Goal: Task Accomplishment & Management: Use online tool/utility

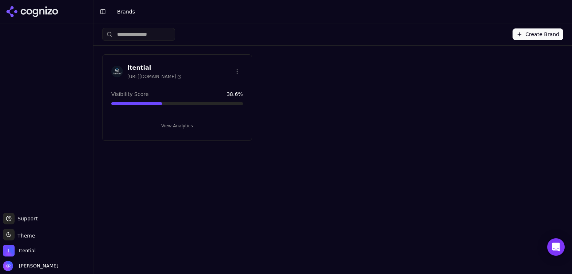
click at [188, 77] on div "Itential [URL][DOMAIN_NAME]" at bounding box center [177, 71] width 132 height 16
click at [197, 68] on div "Itential [URL][DOMAIN_NAME]" at bounding box center [177, 71] width 132 height 16
drag, startPoint x: 174, startPoint y: 123, endPoint x: 159, endPoint y: 120, distance: 14.8
click at [174, 123] on button "View Analytics" at bounding box center [177, 126] width 132 height 12
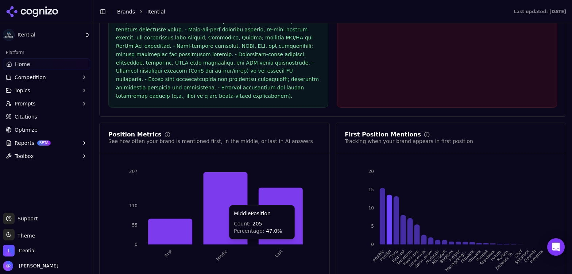
scroll to position [1485, 0]
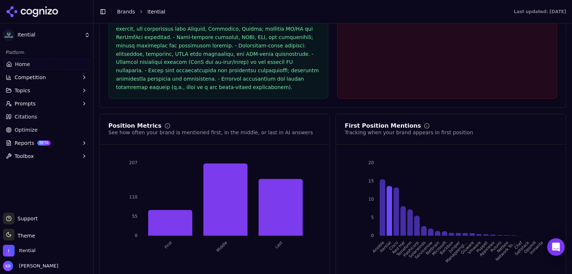
click at [47, 90] on button "Topics" at bounding box center [46, 91] width 87 height 12
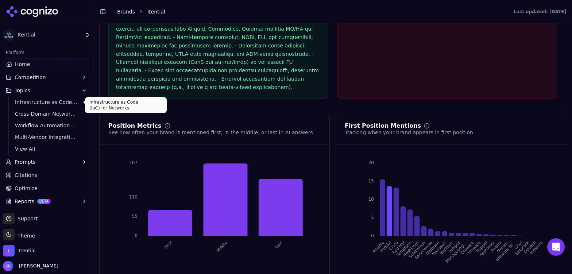
click at [51, 101] on span "Infrastructure as Code (IaC) for Networks" at bounding box center [46, 101] width 63 height 7
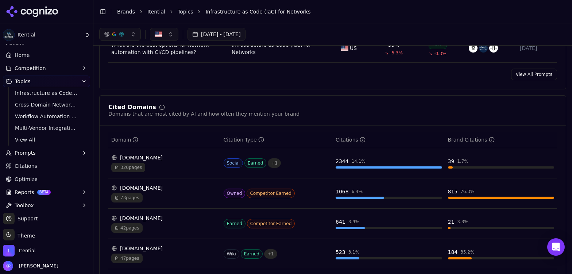
scroll to position [13, 0]
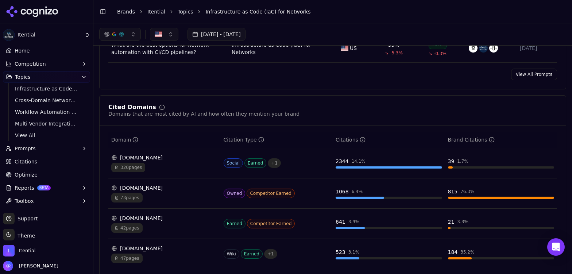
click at [29, 173] on span "Optimize" at bounding box center [26, 174] width 23 height 7
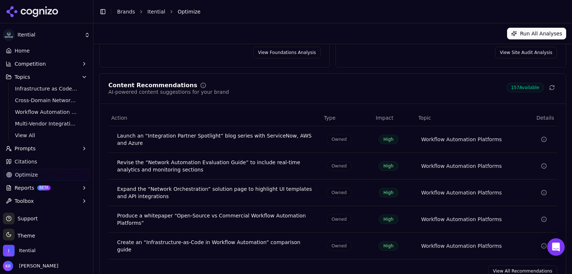
scroll to position [125, 0]
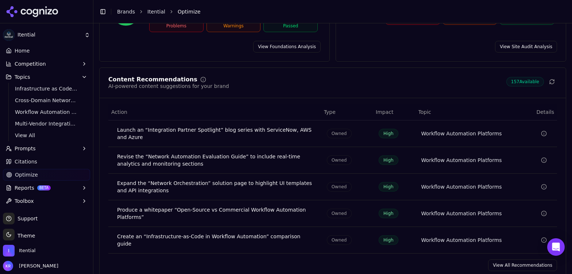
click at [287, 153] on div "Revise the “Network Automation Evaluation Guide” to include real-time analytics…" at bounding box center [216, 160] width 198 height 15
click at [163, 153] on div "Revise the “Network Automation Evaluation Guide” to include real-time analytics…" at bounding box center [216, 160] width 198 height 15
drag, startPoint x: 519, startPoint y: 251, endPoint x: 507, endPoint y: 251, distance: 12.8
click at [519, 259] on link "View All Recommendations" at bounding box center [522, 265] width 69 height 12
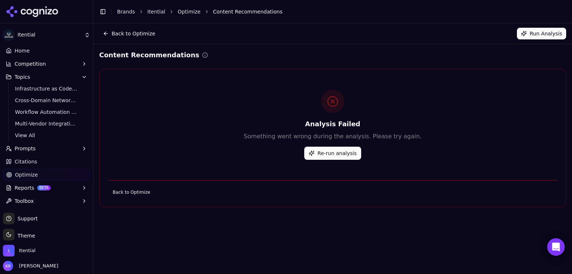
click at [329, 154] on button "Re-run analysis" at bounding box center [332, 153] width 57 height 13
click at [324, 154] on button "Re-run analysis" at bounding box center [332, 153] width 57 height 13
click at [532, 34] on button "Run Analysis" at bounding box center [541, 34] width 49 height 12
click at [42, 201] on button "Toolbox" at bounding box center [46, 201] width 87 height 12
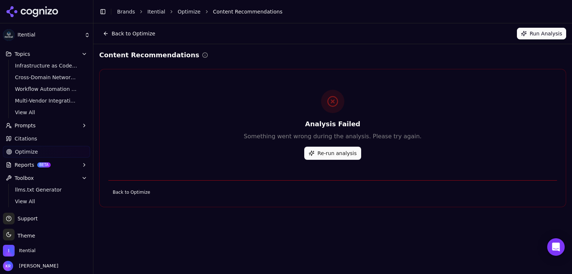
scroll to position [37, 0]
click at [24, 164] on span "Reports" at bounding box center [25, 164] width 20 height 7
click at [26, 173] on span "PDF" at bounding box center [46, 176] width 63 height 7
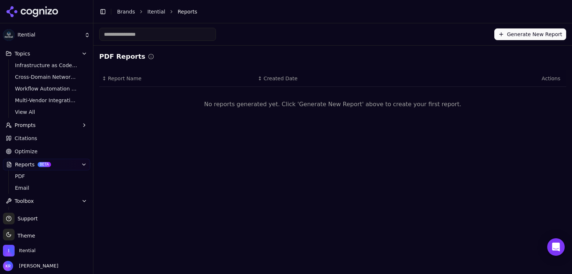
click at [526, 38] on button "Generate New Report" at bounding box center [530, 34] width 72 height 12
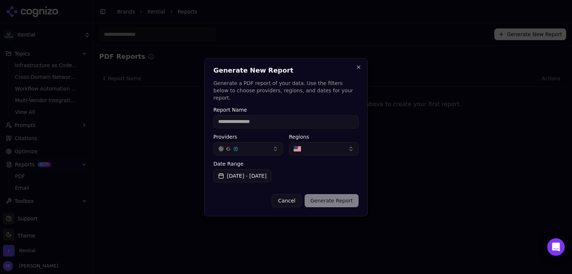
click at [271, 173] on button "[DATE] - [DATE]" at bounding box center [242, 175] width 58 height 13
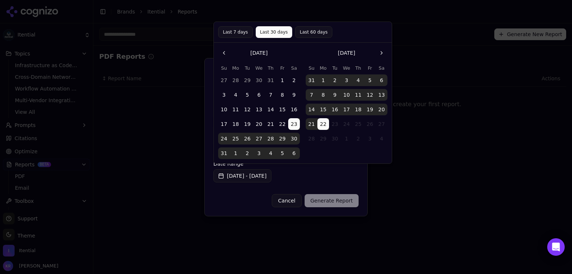
click at [308, 32] on button "Last 60 days" at bounding box center [313, 32] width 37 height 12
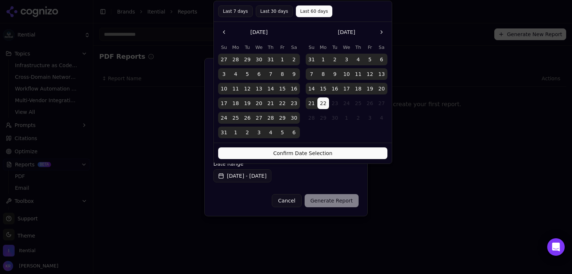
click at [319, 154] on button "Confirm Date Selection" at bounding box center [302, 153] width 169 height 12
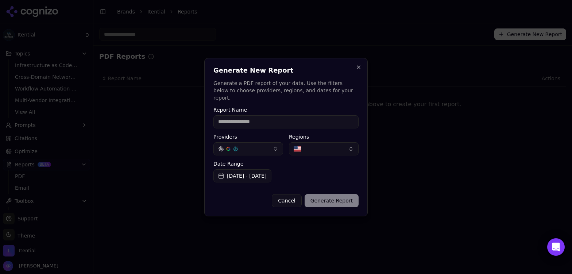
click at [335, 196] on div "Cancel Generate Report" at bounding box center [285, 197] width 145 height 19
click at [334, 197] on div "Cancel Generate Report" at bounding box center [285, 197] width 145 height 19
click at [283, 118] on input "Report Name" at bounding box center [285, 121] width 145 height 13
type input "********"
click at [334, 200] on button "Generate Report" at bounding box center [332, 200] width 54 height 13
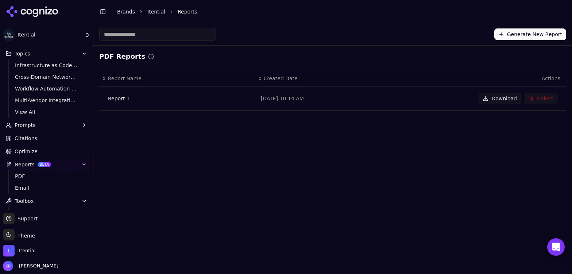
click at [125, 97] on div "Report 1" at bounding box center [178, 98] width 141 height 7
drag, startPoint x: 113, startPoint y: 96, endPoint x: 188, endPoint y: 86, distance: 76.1
click at [113, 96] on div "Report 1" at bounding box center [178, 98] width 141 height 7
click at [501, 95] on button "Download" at bounding box center [500, 99] width 42 height 12
click at [32, 139] on span "Citations" at bounding box center [26, 138] width 23 height 7
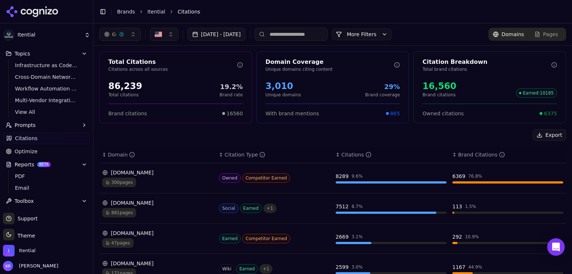
click at [32, 124] on span "Prompts" at bounding box center [25, 124] width 21 height 7
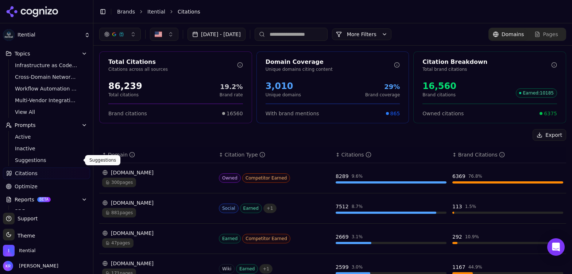
click at [31, 160] on span "Suggestions" at bounding box center [46, 159] width 63 height 7
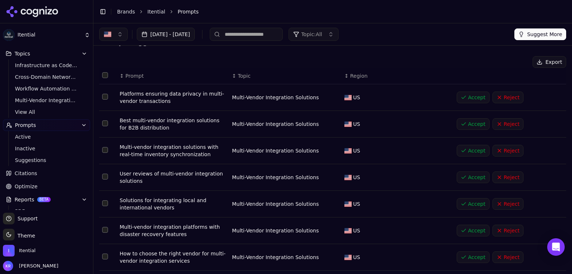
scroll to position [14, 0]
click at [468, 98] on button "Accept" at bounding box center [473, 98] width 33 height 12
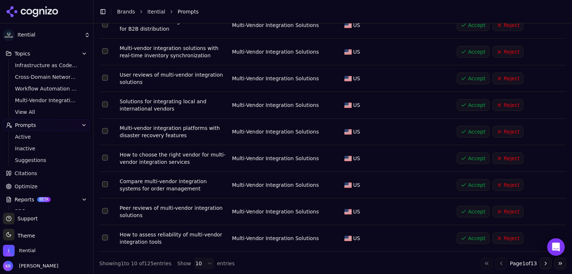
scroll to position [114, 0]
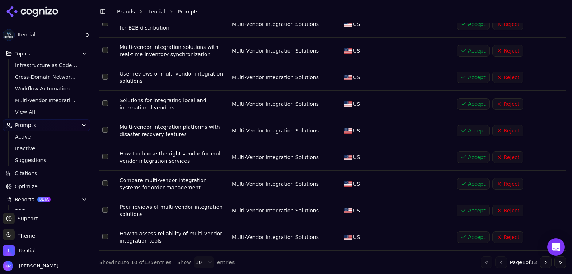
click at [469, 126] on button "Accept" at bounding box center [473, 131] width 33 height 12
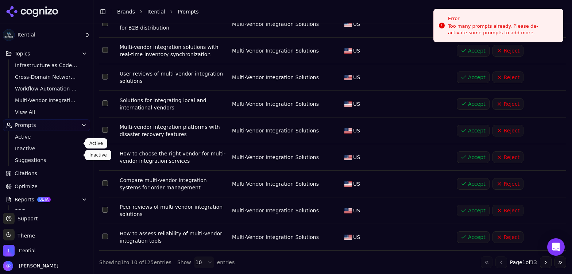
scroll to position [49, 0]
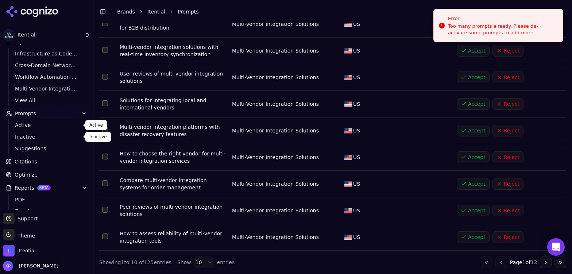
click at [37, 126] on span "Active" at bounding box center [46, 124] width 63 height 7
